Goal: Task Accomplishment & Management: Manage account settings

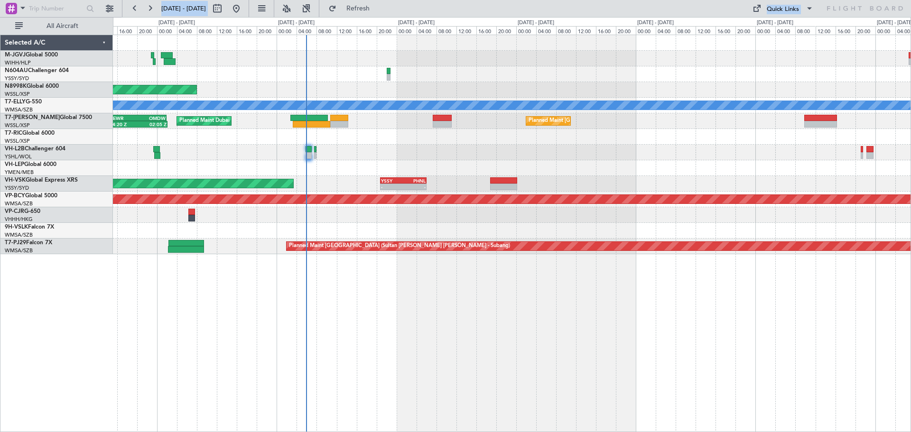
click at [648, 160] on div at bounding box center [512, 168] width 798 height 16
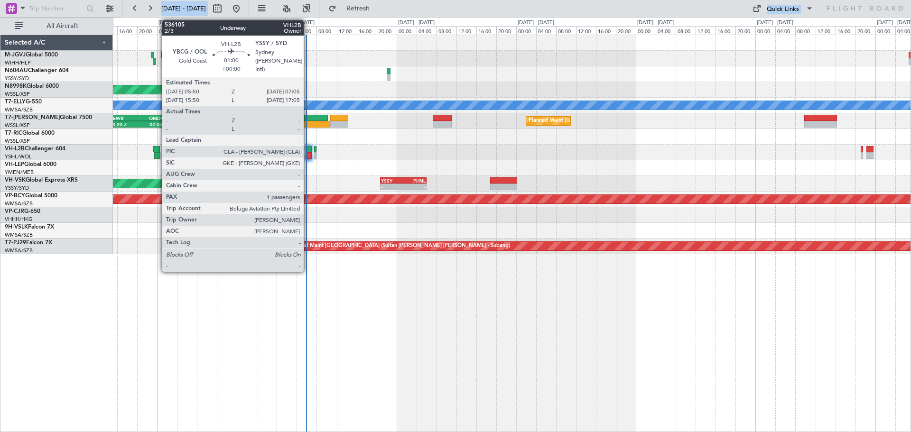
click at [308, 153] on div at bounding box center [309, 155] width 7 height 7
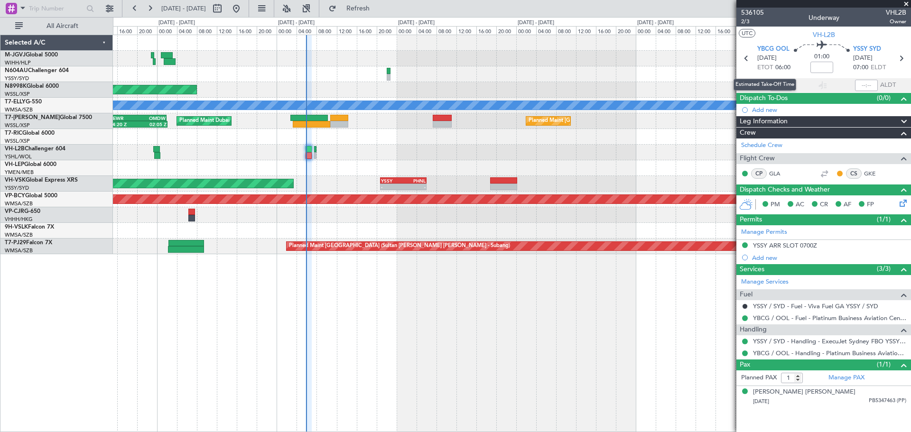
click at [786, 84] on div "Estimated Take-Off Time" at bounding box center [765, 85] width 63 height 12
click at [778, 85] on input "text" at bounding box center [781, 85] width 23 height 11
type input "05:53"
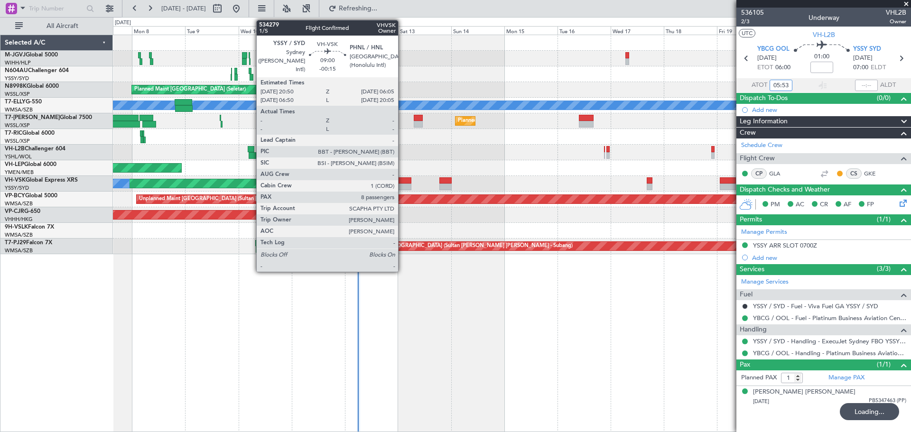
click at [402, 184] on div at bounding box center [400, 187] width 21 height 7
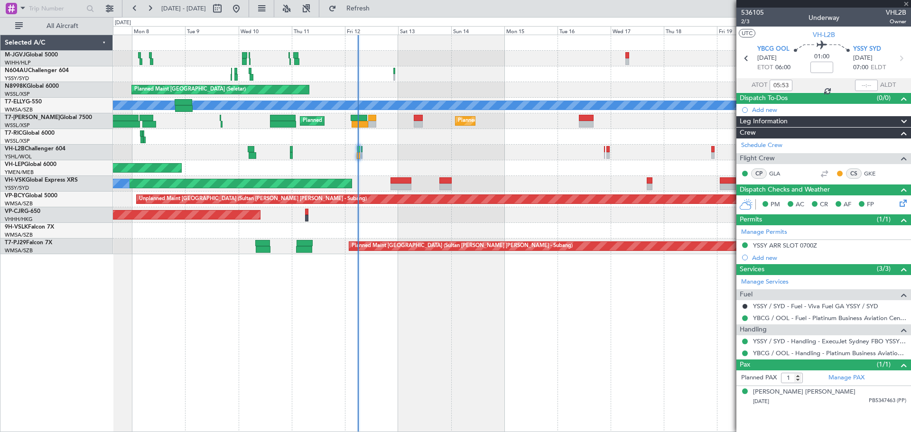
type input "-00:15"
type input "8"
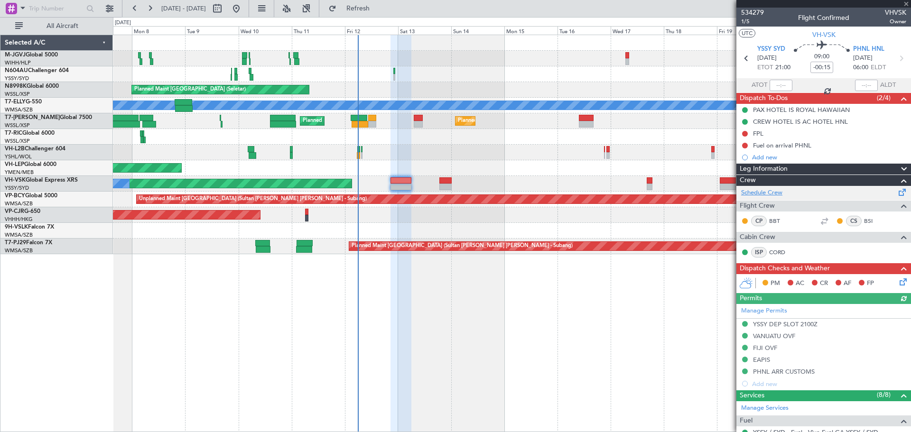
click at [772, 194] on link "Schedule Crew" at bounding box center [761, 192] width 41 height 9
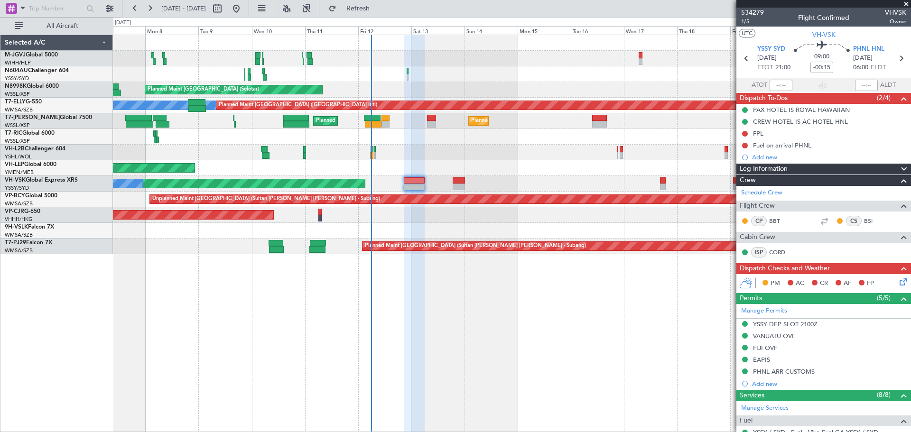
click at [198, 68] on div "Planned Maint [GEOGRAPHIC_DATA] (Seletar) Planned Maint [GEOGRAPHIC_DATA] (Sele…" at bounding box center [512, 144] width 798 height 219
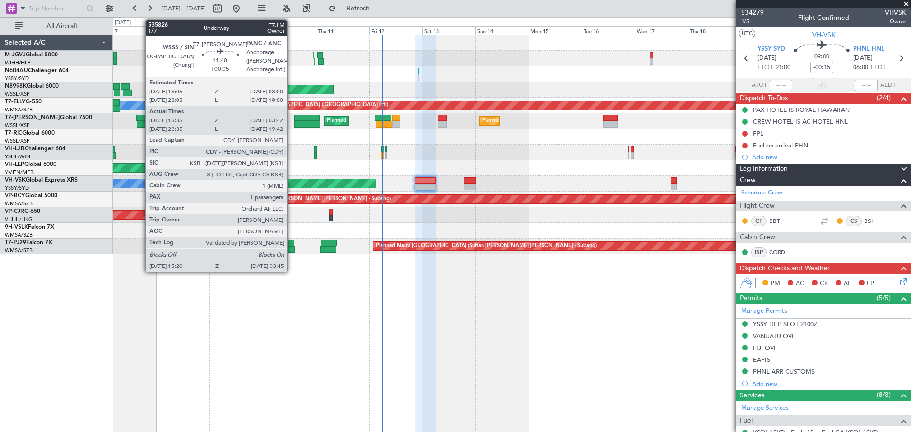
click at [140, 121] on div at bounding box center [151, 124] width 28 height 7
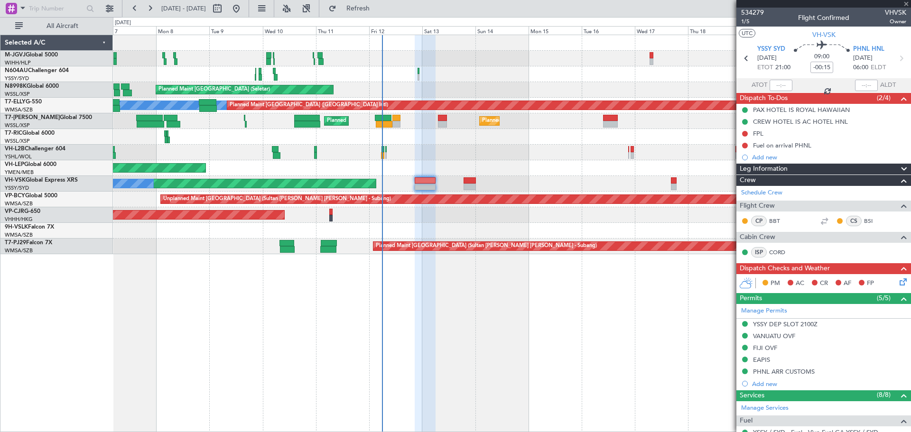
type input "+00:05"
type input "15:45"
type input "03:37"
type input "1"
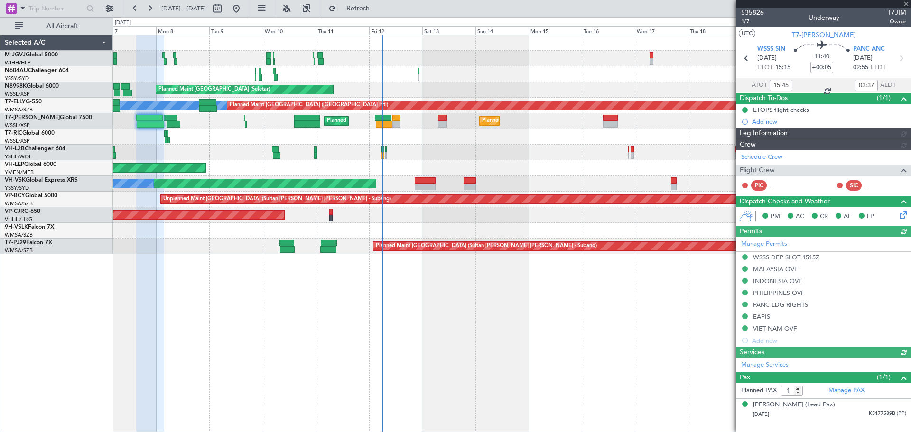
type input "[PERSON_NAME] (LEU)"
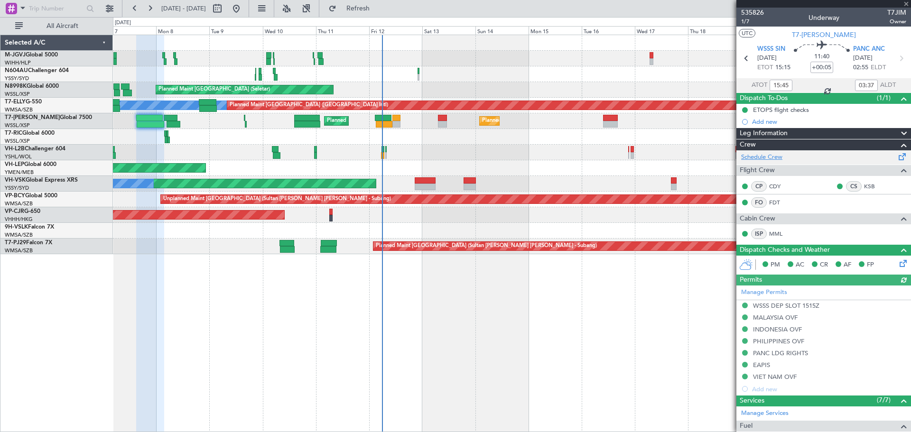
click at [778, 156] on link "Schedule Crew" at bounding box center [761, 157] width 41 height 9
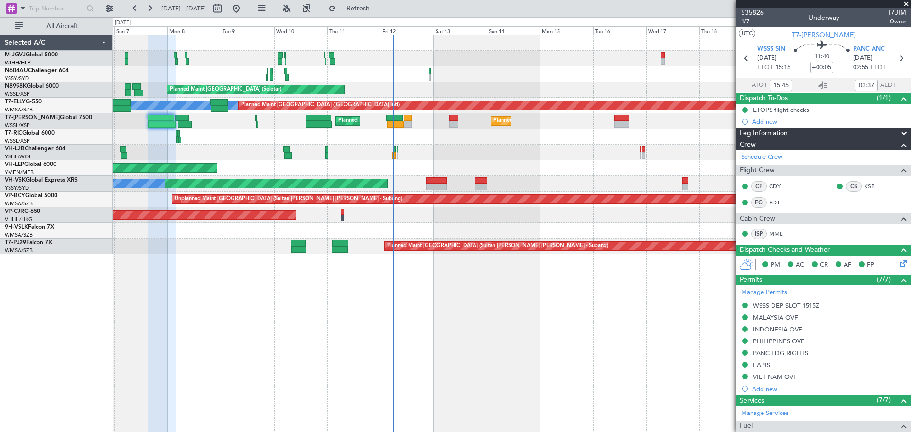
click at [495, 99] on div "Planned Maint [GEOGRAPHIC_DATA] (Seletar) Planned Maint [GEOGRAPHIC_DATA] (Sele…" at bounding box center [512, 144] width 798 height 219
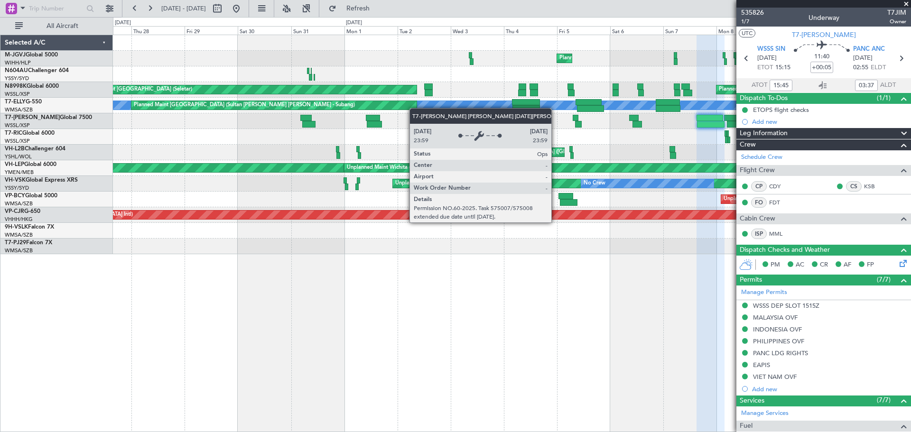
click at [484, 103] on div "Planned Maint [GEOGRAPHIC_DATA] (Seletar) Planned Maint [GEOGRAPHIC_DATA] (Sele…" at bounding box center [512, 144] width 798 height 219
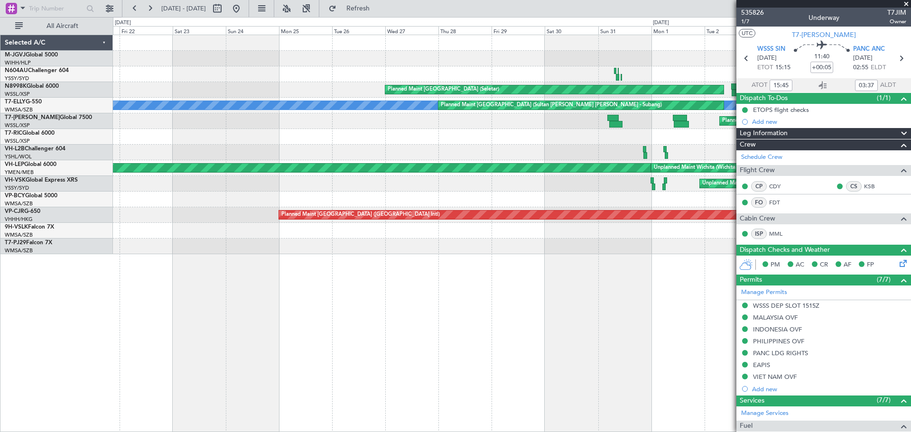
click at [550, 155] on div "Unplanned Maint [GEOGRAPHIC_DATA] ([GEOGRAPHIC_DATA])" at bounding box center [512, 153] width 798 height 16
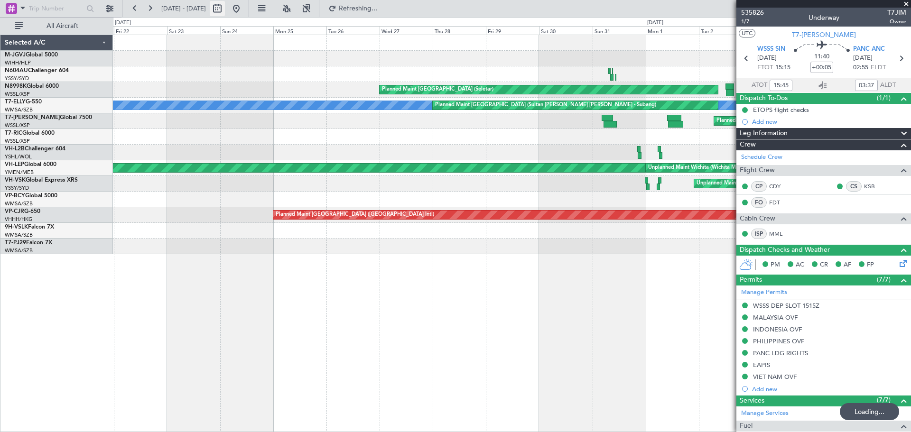
click at [225, 6] on button at bounding box center [217, 8] width 15 height 15
select select "8"
select select "2025"
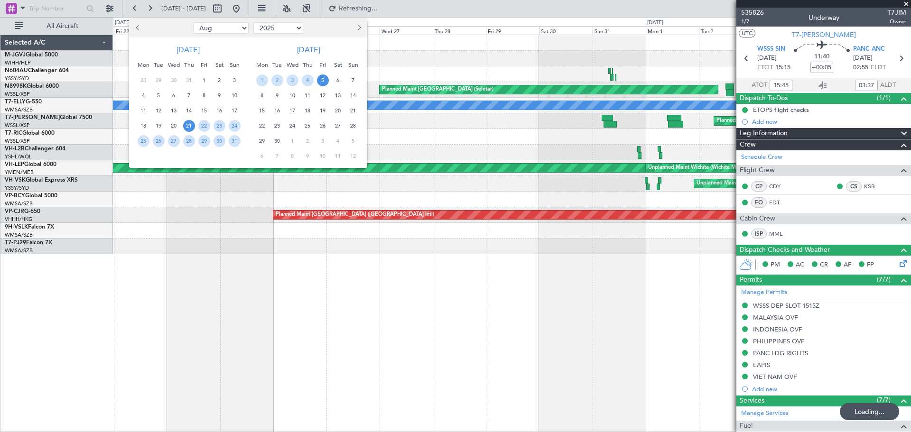
click at [135, 26] on button "Previous month" at bounding box center [138, 27] width 10 height 15
select select "7"
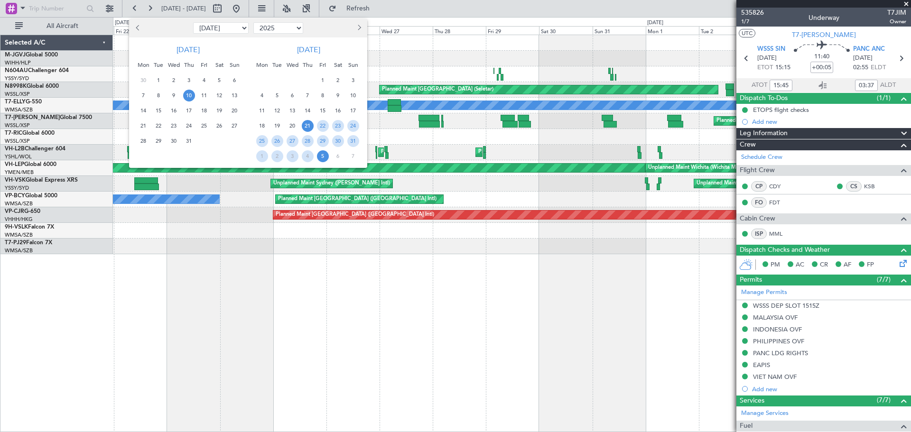
click at [186, 95] on span "10" at bounding box center [189, 96] width 12 height 12
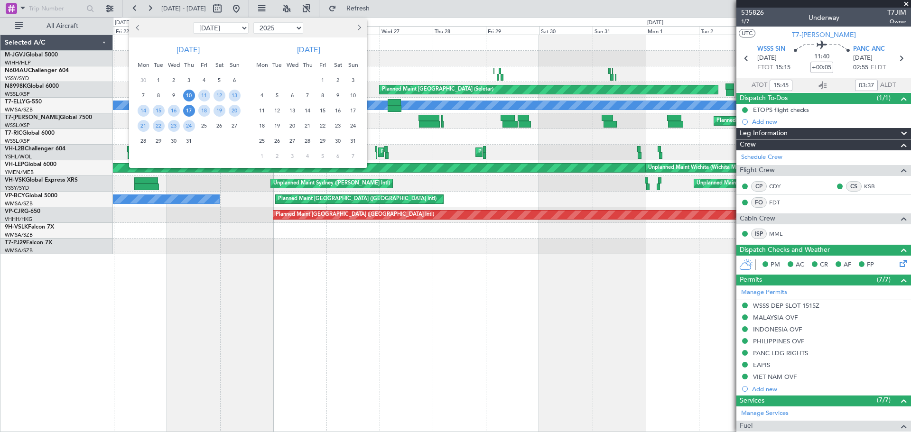
click at [187, 108] on span "17" at bounding box center [189, 111] width 12 height 12
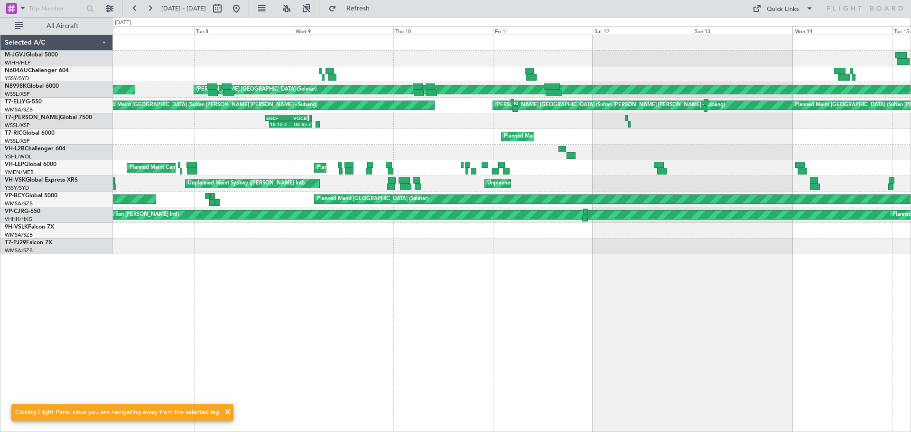
click at [482, 106] on div "[PERSON_NAME] [GEOGRAPHIC_DATA] (Seletar) Planned Maint [GEOGRAPHIC_DATA] (Sele…" at bounding box center [512, 144] width 798 height 219
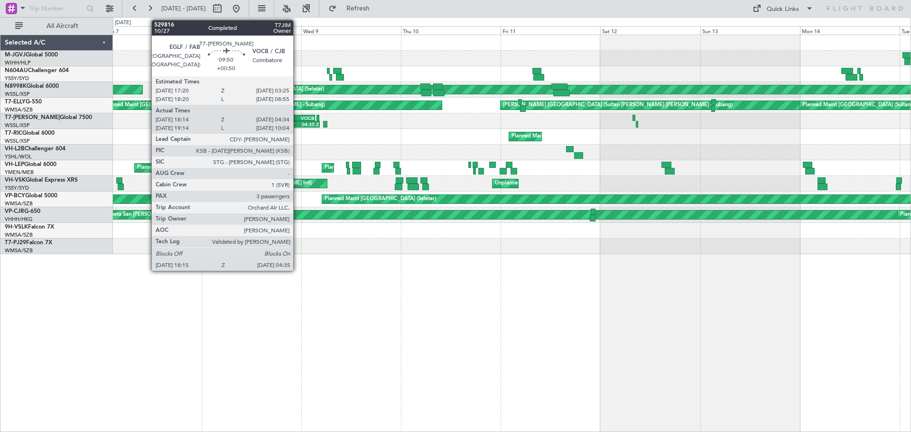
click at [297, 119] on div "VOCB" at bounding box center [304, 118] width 20 height 6
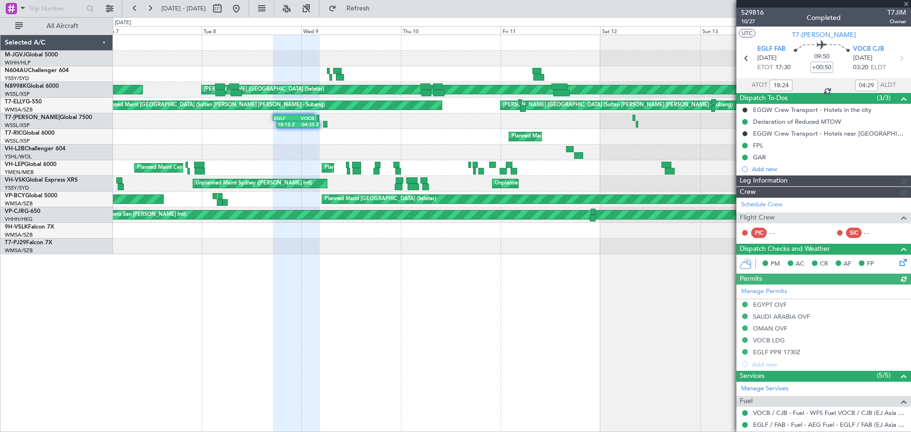
type input "[PERSON_NAME] (BTA)"
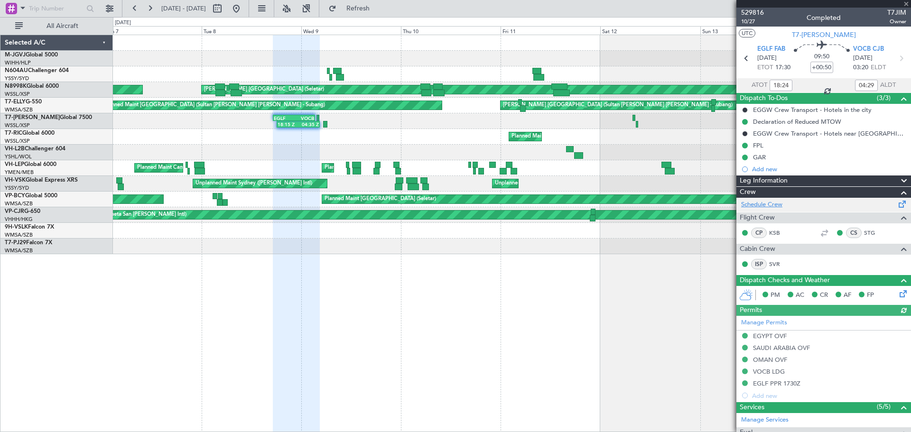
click at [767, 203] on link "Schedule Crew" at bounding box center [761, 204] width 41 height 9
click at [244, 11] on button at bounding box center [236, 8] width 15 height 15
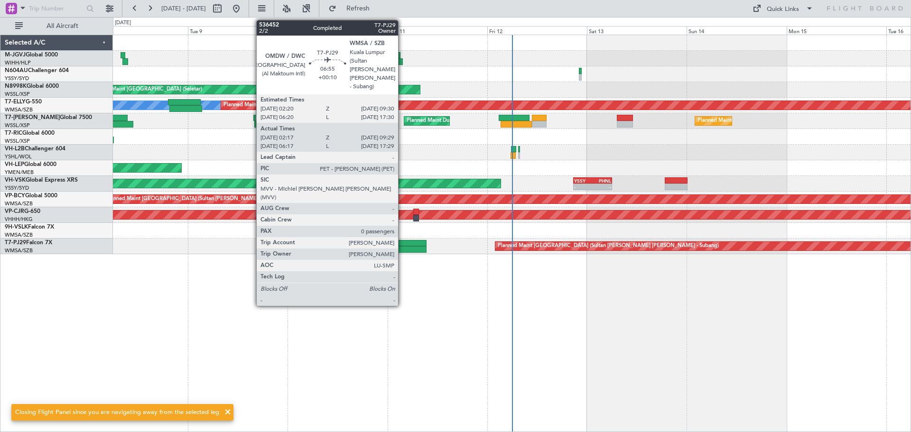
click at [402, 244] on div at bounding box center [412, 243] width 30 height 7
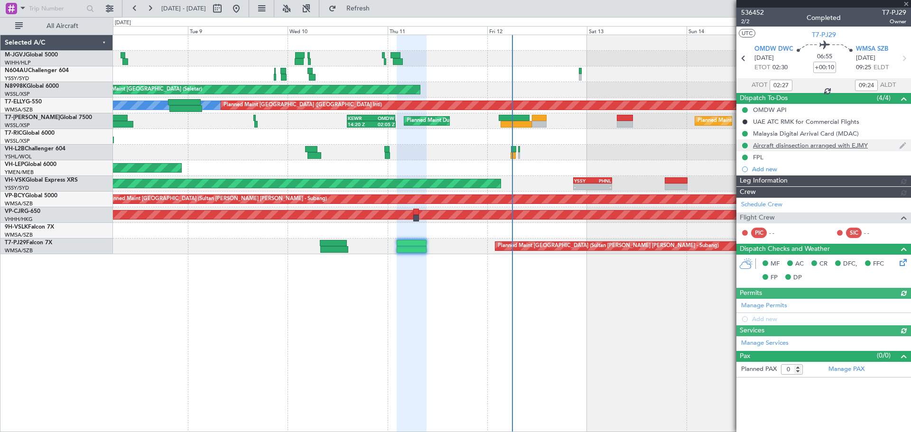
type input "[PERSON_NAME] (KYA)"
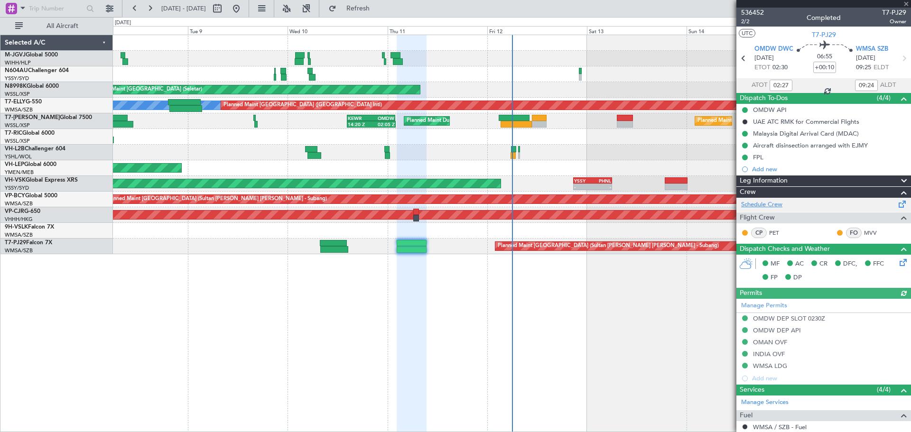
click at [780, 207] on link "Schedule Crew" at bounding box center [761, 204] width 41 height 9
type input "[PERSON_NAME] (KYA)"
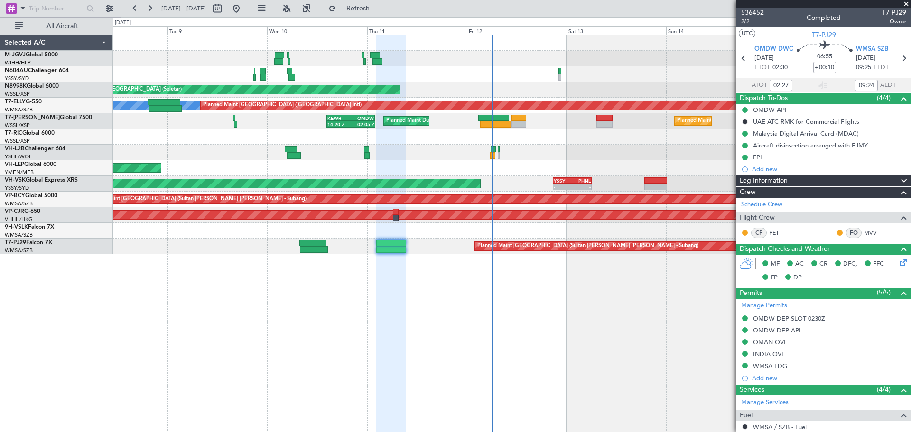
click at [524, 149] on div at bounding box center [512, 153] width 798 height 16
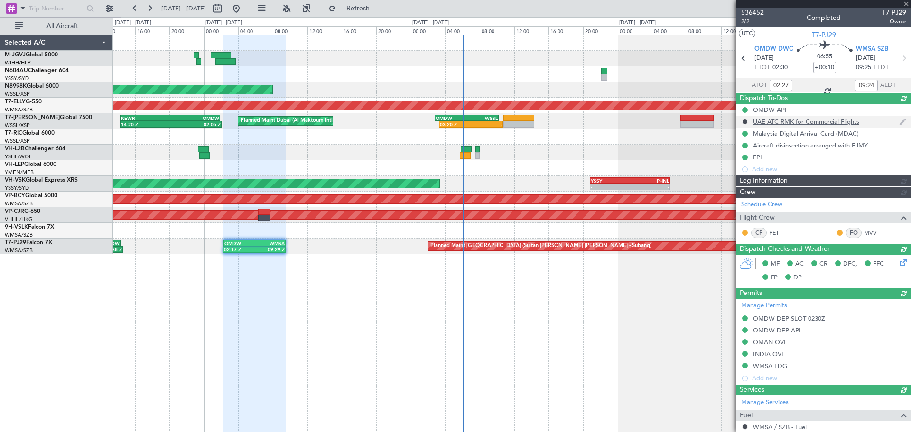
type input "[PERSON_NAME] (KYA)"
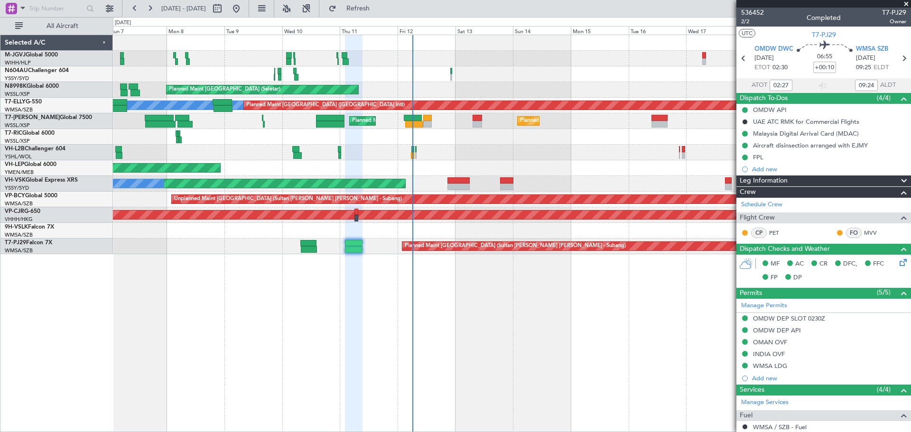
click at [479, 293] on div "Planned Maint [GEOGRAPHIC_DATA] (Seletar) Planned Maint [GEOGRAPHIC_DATA] (Sele…" at bounding box center [512, 234] width 798 height 398
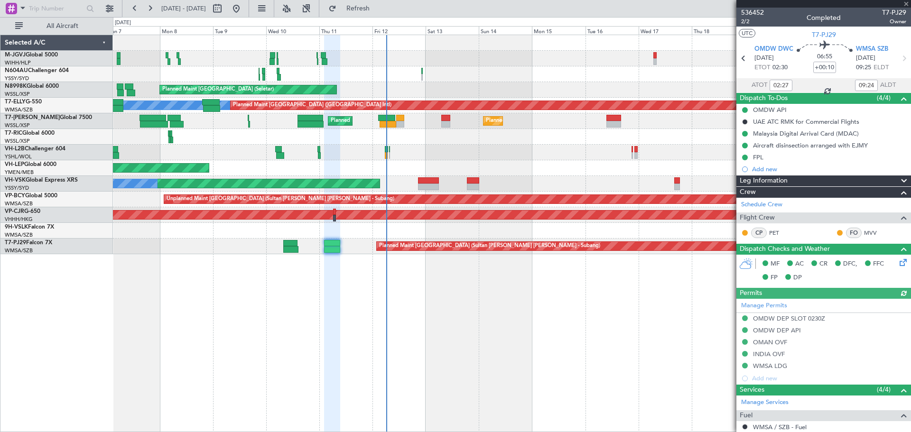
type input "[PERSON_NAME] (KYA)"
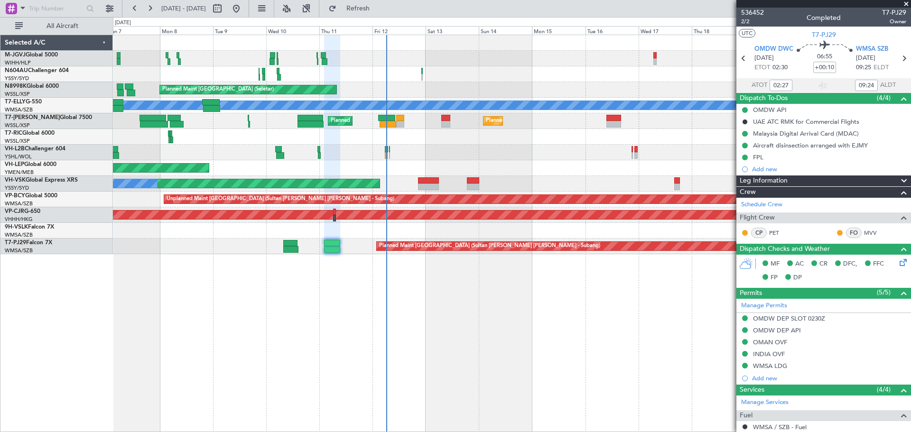
type input "[PERSON_NAME] (KYA)"
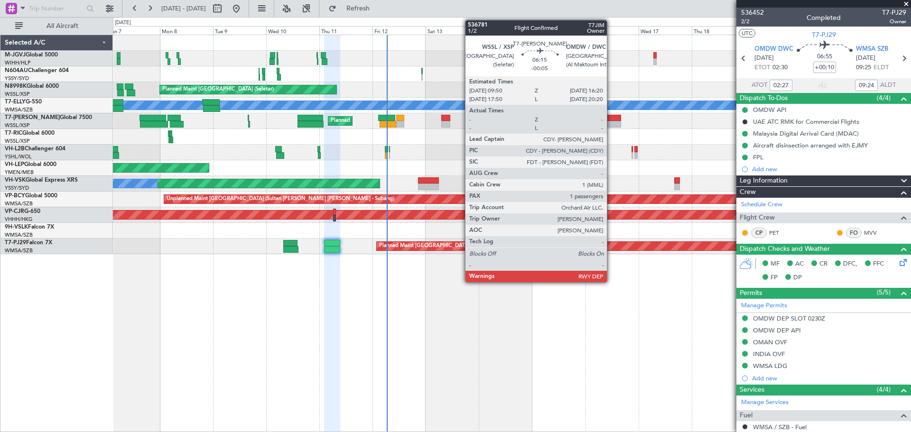
click at [611, 121] on div at bounding box center [613, 124] width 15 height 7
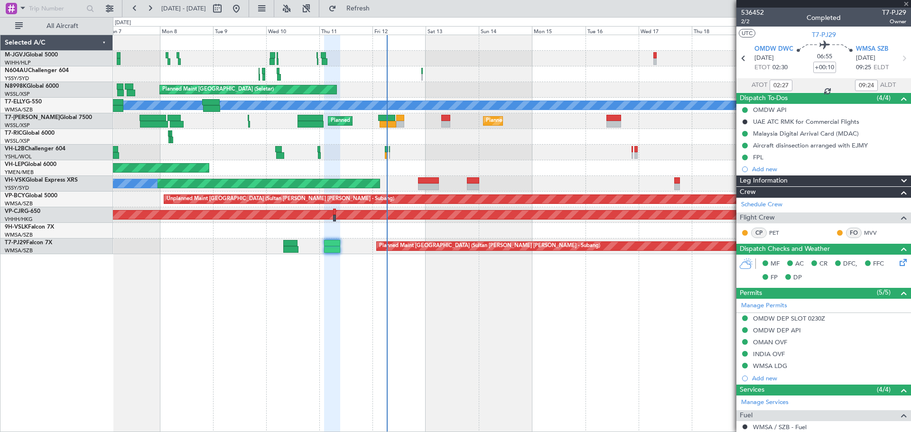
type input "-00:05"
type input "1"
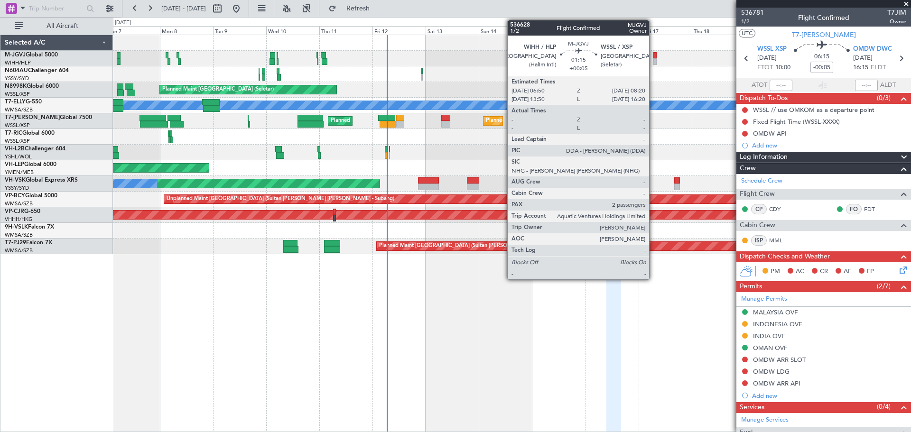
click at [653, 62] on div at bounding box center [655, 61] width 4 height 7
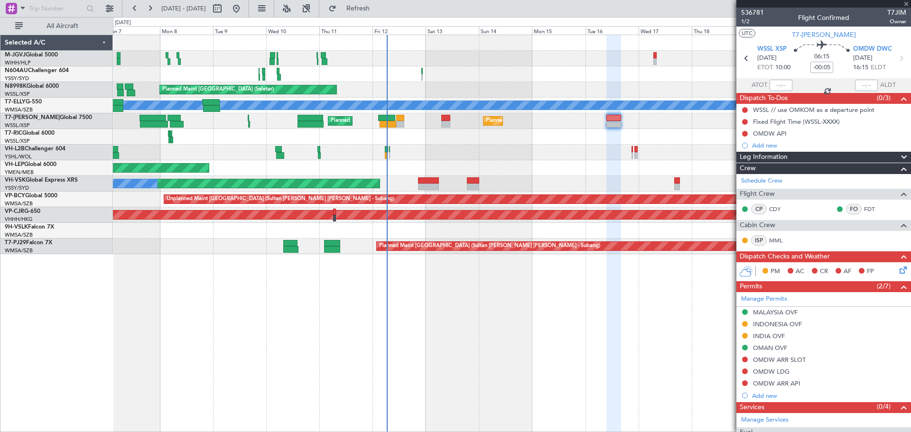
type input "+00:05"
type input "2"
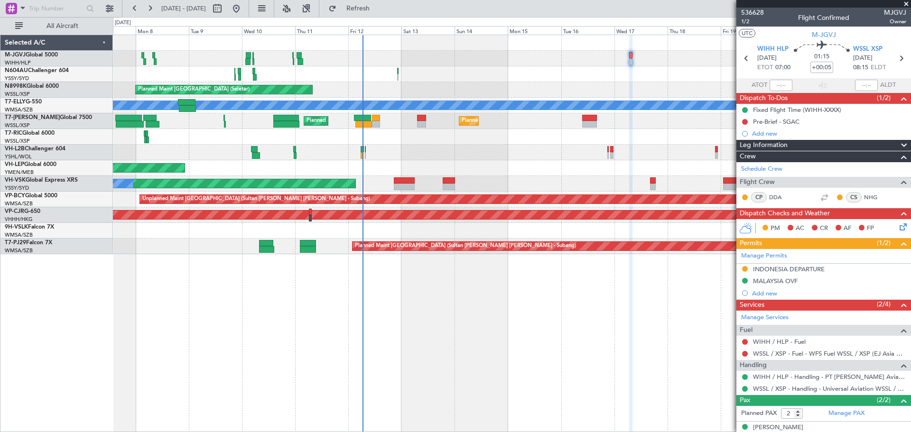
click at [588, 172] on div "Unplanned Maint Wichita (Wichita Mid-continent)" at bounding box center [512, 168] width 798 height 16
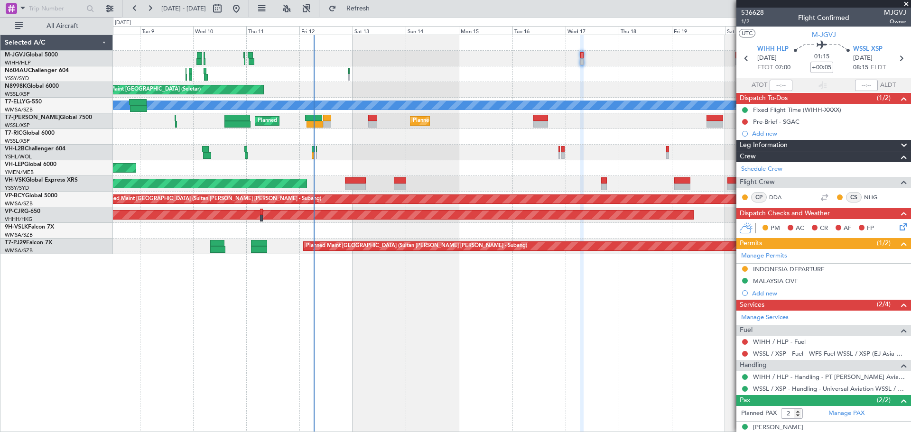
click at [576, 164] on div "Unplanned Maint Wichita (Wichita Mid-continent)" at bounding box center [512, 168] width 798 height 16
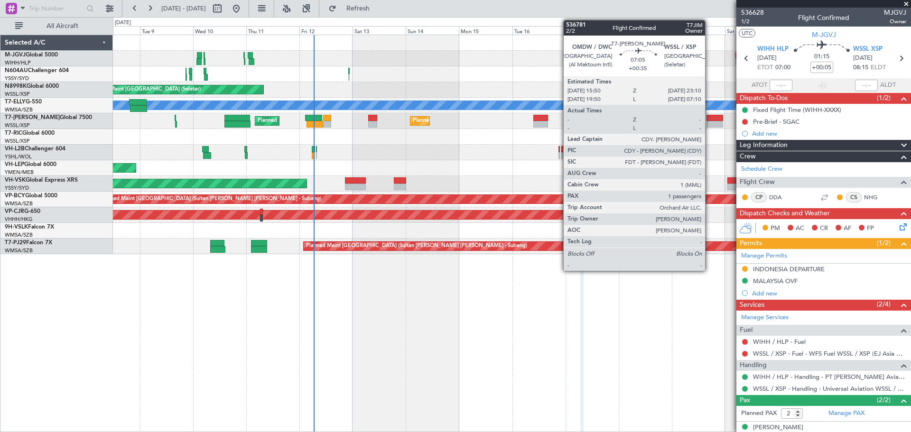
click at [709, 121] on div at bounding box center [714, 124] width 17 height 7
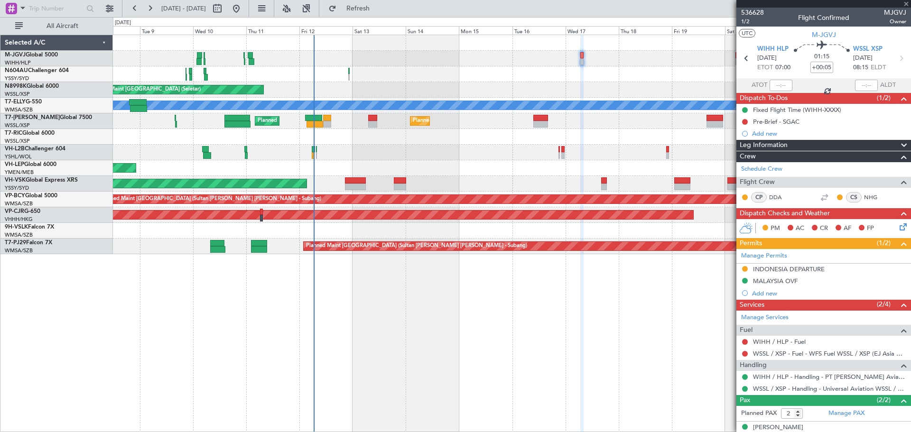
type input "+00:35"
type input "1"
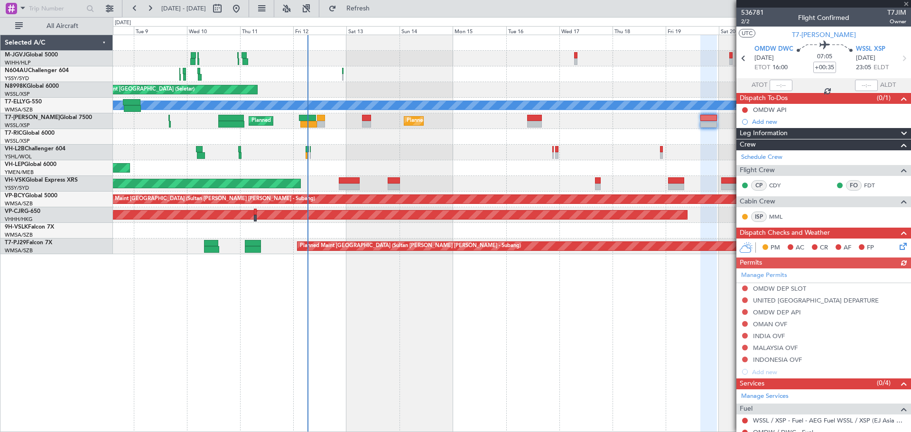
click at [645, 140] on div at bounding box center [512, 137] width 798 height 16
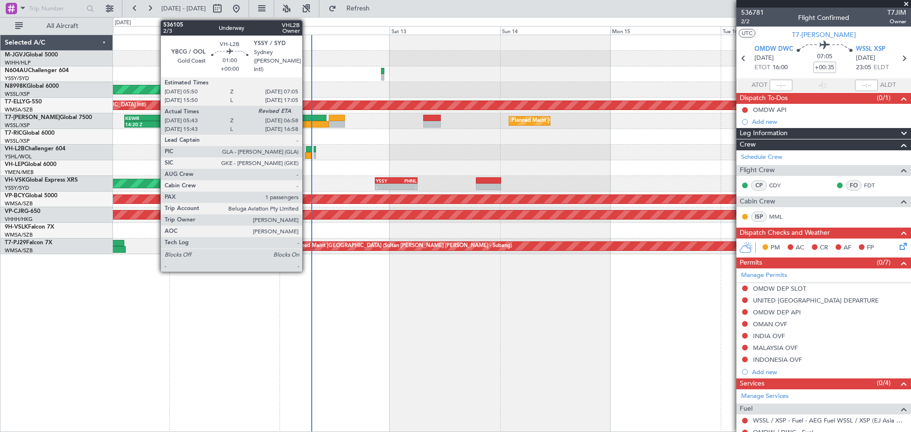
click at [307, 153] on div at bounding box center [308, 155] width 6 height 7
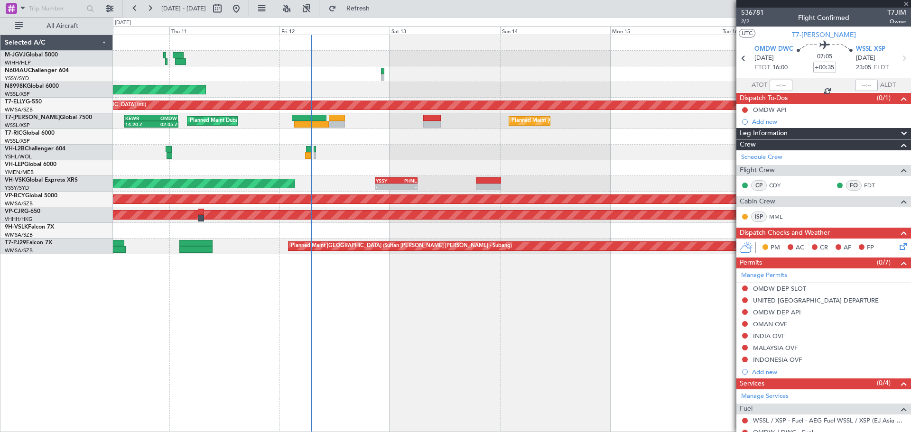
type input "05:53"
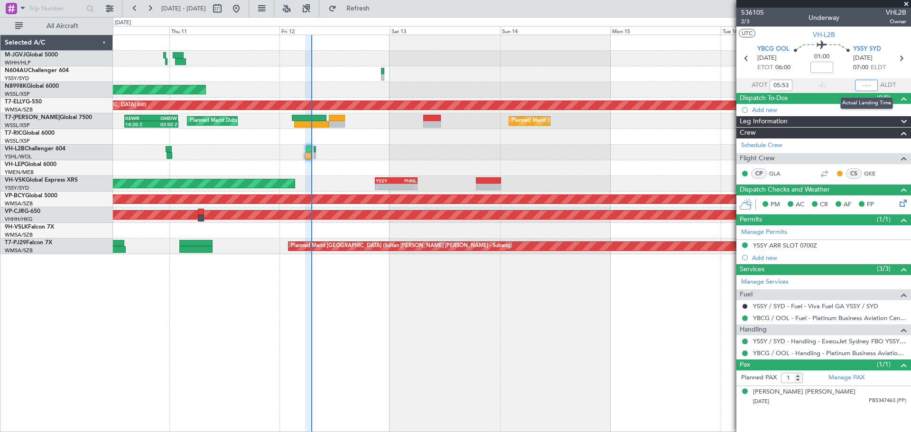
click at [869, 84] on input "text" at bounding box center [866, 85] width 23 height 11
type input "06:55"
